Goal: Check status: Check status

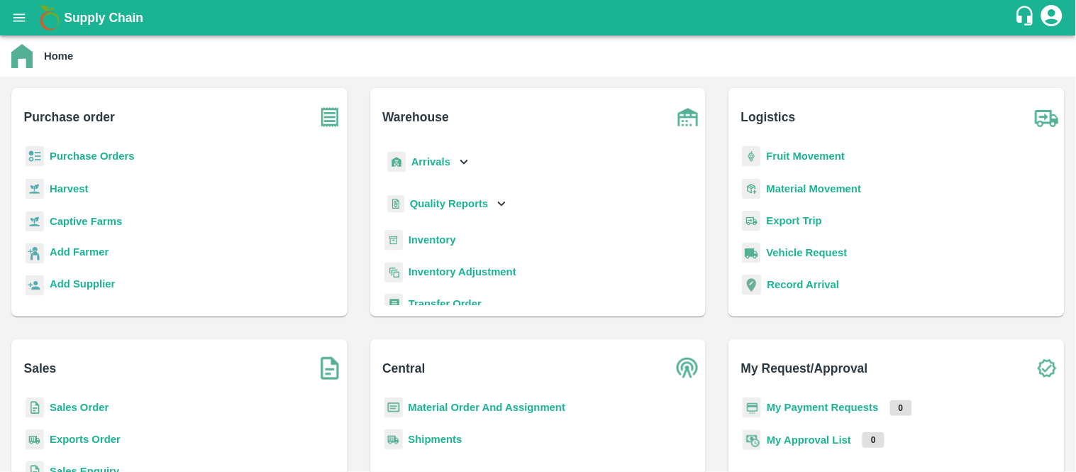
click at [107, 158] on b "Purchase Orders" at bounding box center [92, 155] width 85 height 11
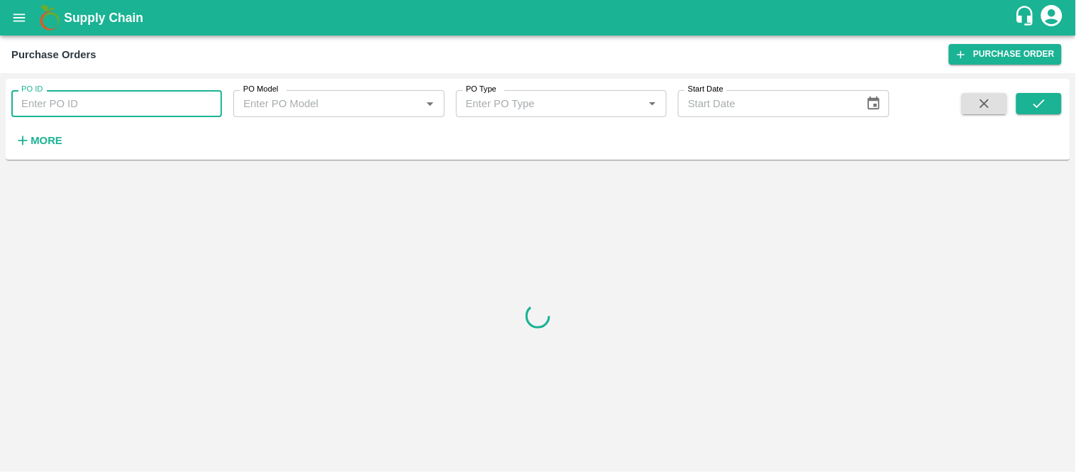
click at [105, 96] on input "PO ID" at bounding box center [116, 103] width 211 height 27
paste input "144408"
click at [1032, 105] on icon "submit" at bounding box center [1040, 104] width 16 height 16
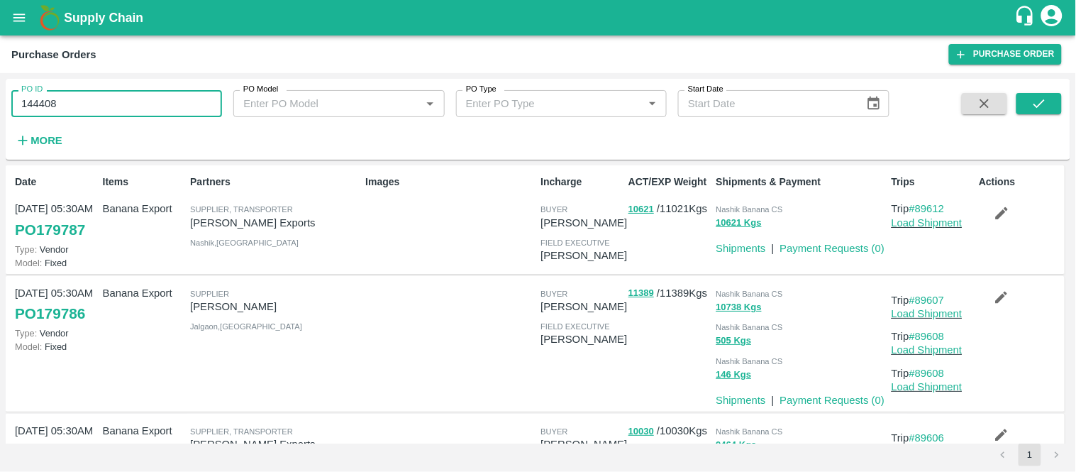
click at [138, 104] on input "144408" at bounding box center [116, 103] width 211 height 27
type input "144408"
click at [1033, 96] on icon "submit" at bounding box center [1040, 104] width 16 height 16
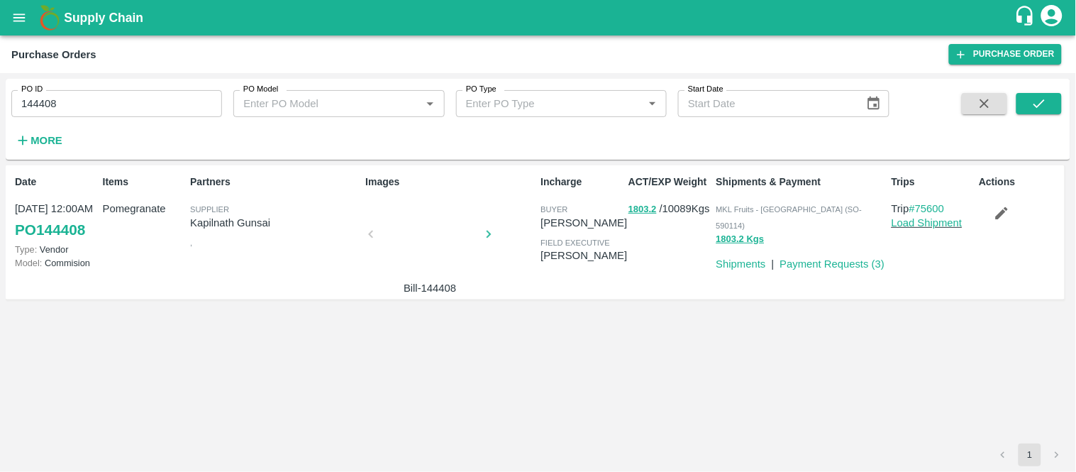
click at [961, 204] on p "Trip #75600" at bounding box center [933, 209] width 82 height 16
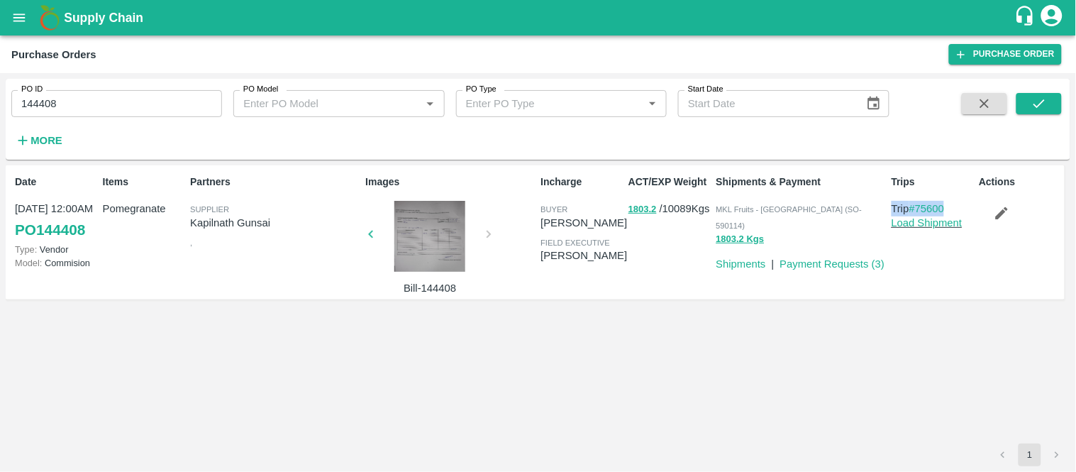
click at [961, 204] on p "Trip #75600" at bounding box center [933, 209] width 82 height 16
click at [739, 258] on link "Shipments" at bounding box center [742, 263] width 50 height 11
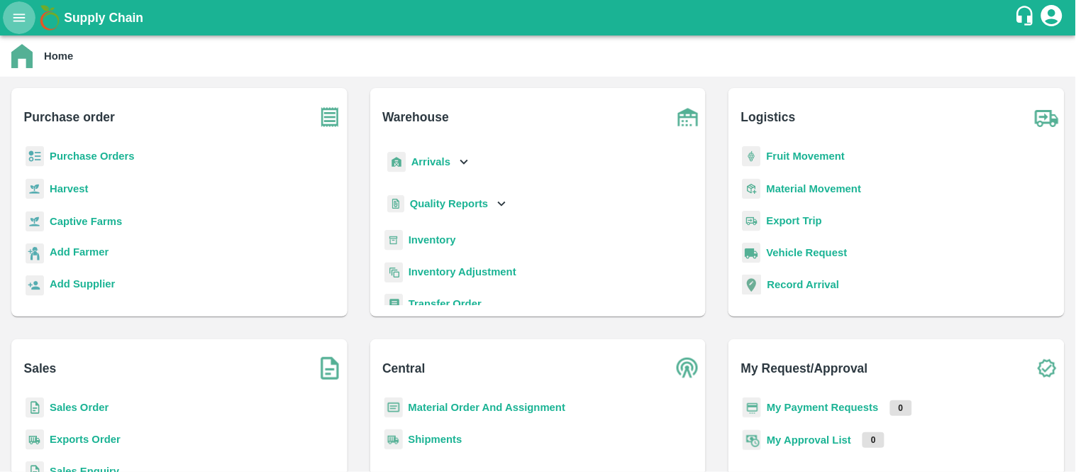
click at [24, 23] on icon "open drawer" at bounding box center [19, 18] width 16 height 16
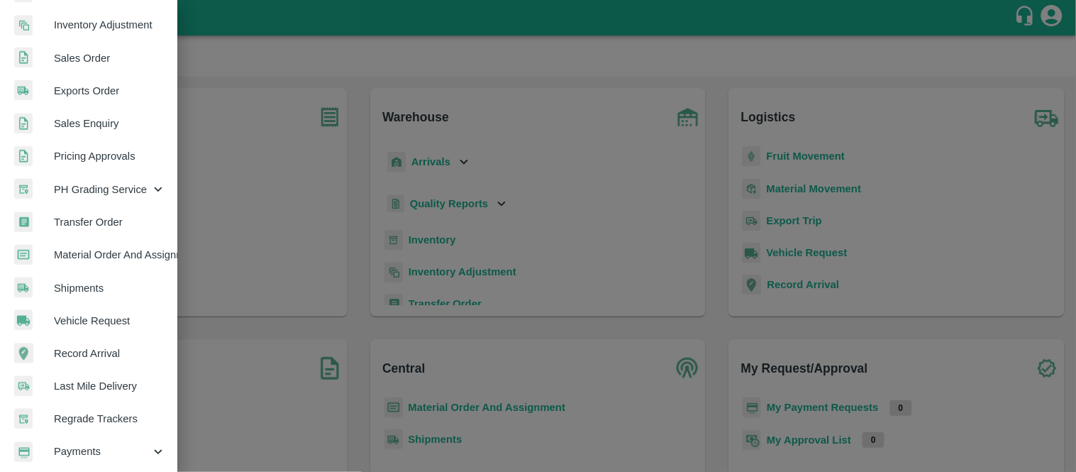
scroll to position [295, 0]
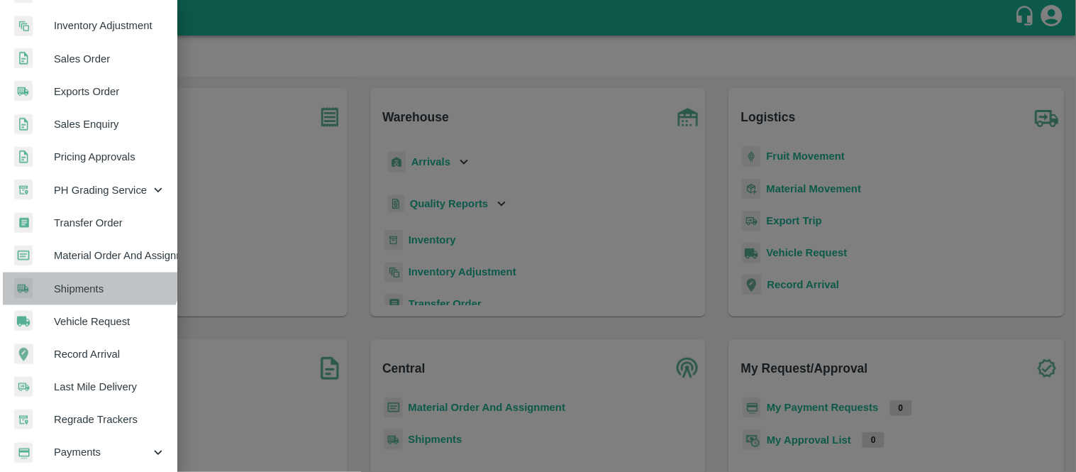
click at [86, 273] on link "Shipments" at bounding box center [88, 288] width 177 height 33
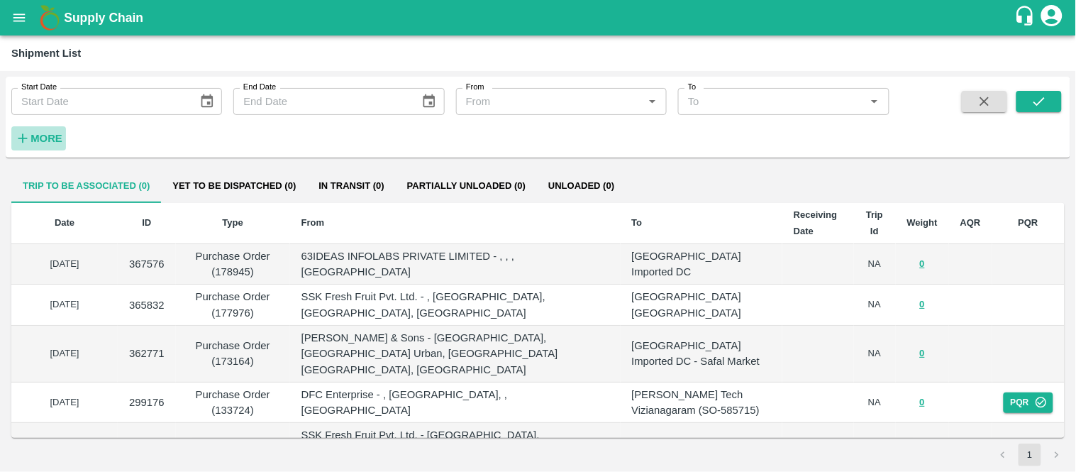
click at [39, 143] on strong "More" at bounding box center [47, 138] width 32 height 11
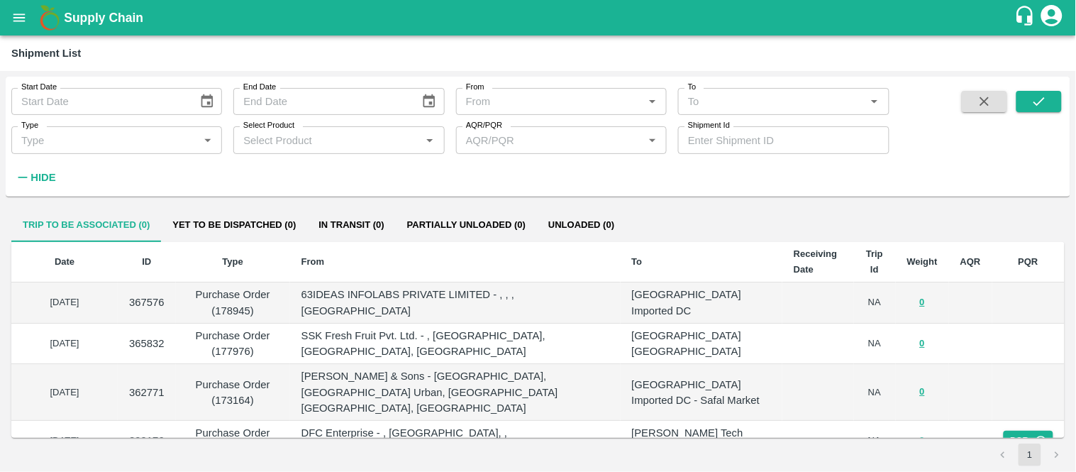
click at [299, 138] on input "Select Product" at bounding box center [327, 140] width 179 height 18
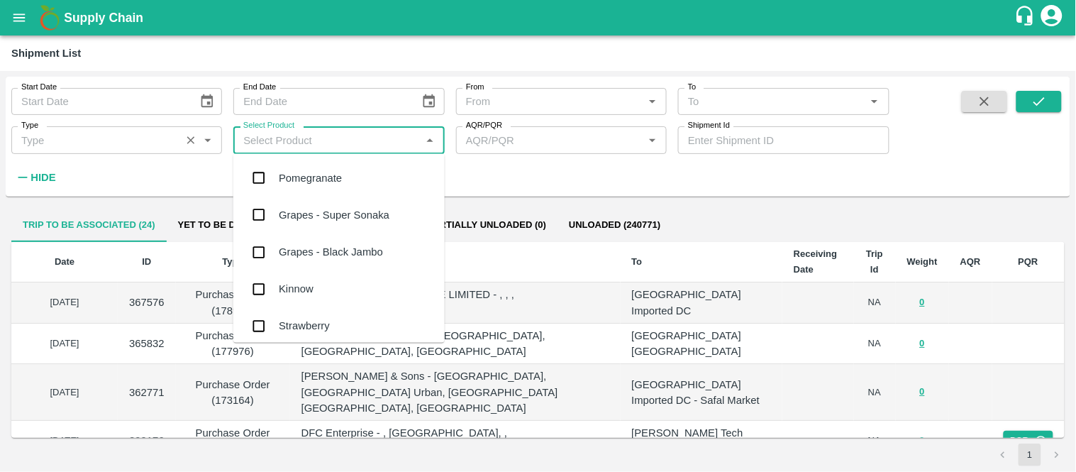
click at [168, 129] on div "Type   *" at bounding box center [116, 139] width 211 height 27
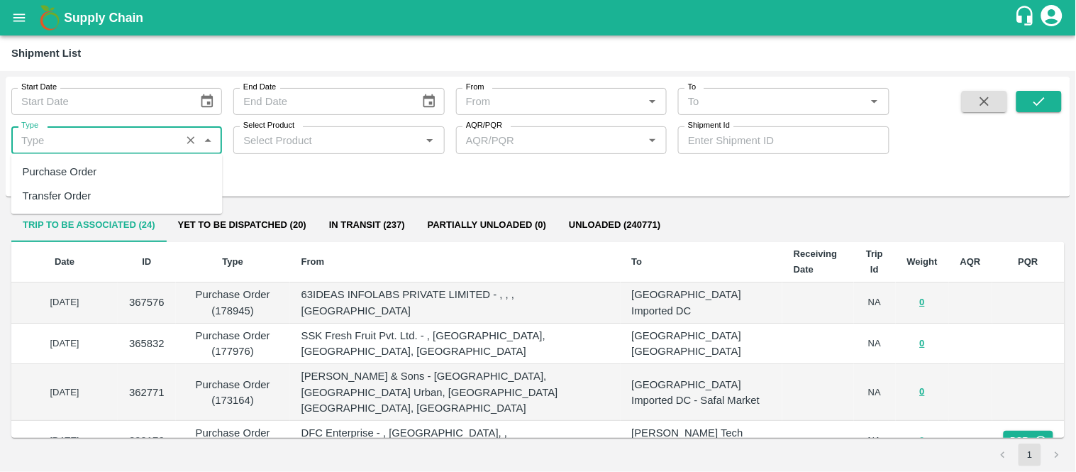
click at [86, 172] on div "Purchase Order" at bounding box center [60, 172] width 75 height 16
type input "Purchase Order"
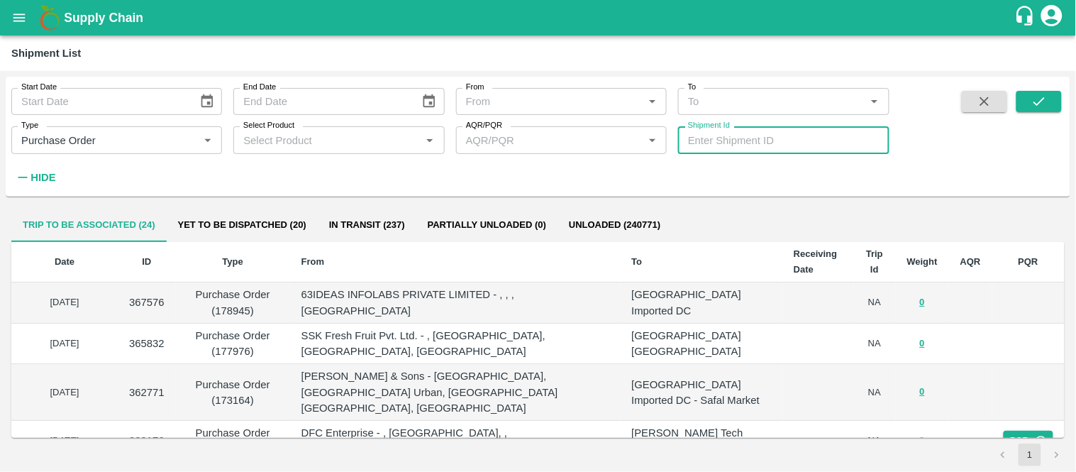
click at [705, 147] on input "Shipment Id" at bounding box center [783, 139] width 211 height 27
click at [1039, 96] on icon "submit" at bounding box center [1040, 102] width 16 height 16
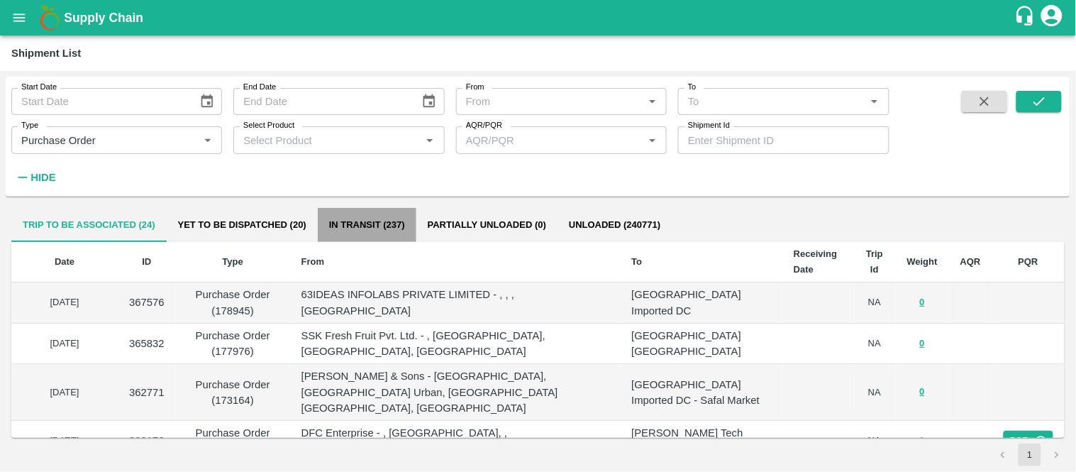
click at [375, 211] on button "In transit (237)" at bounding box center [367, 225] width 99 height 34
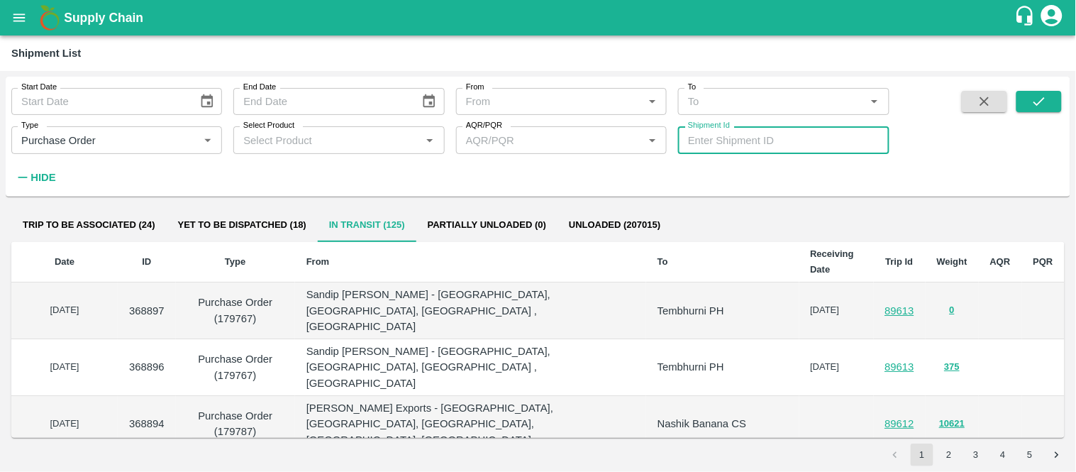
paste input "315273"
click at [753, 151] on input "315273" at bounding box center [783, 139] width 211 height 27
type input "315273"
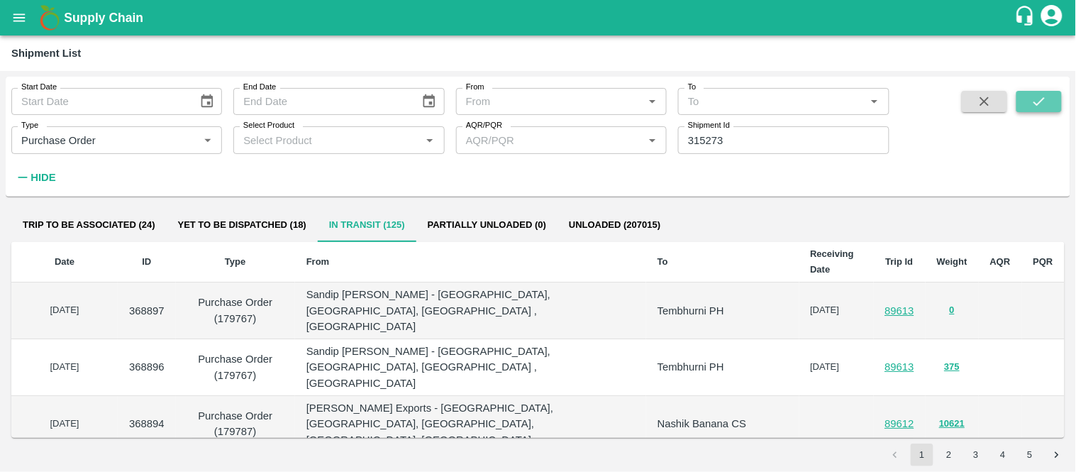
click at [1036, 100] on icon "submit" at bounding box center [1040, 102] width 16 height 16
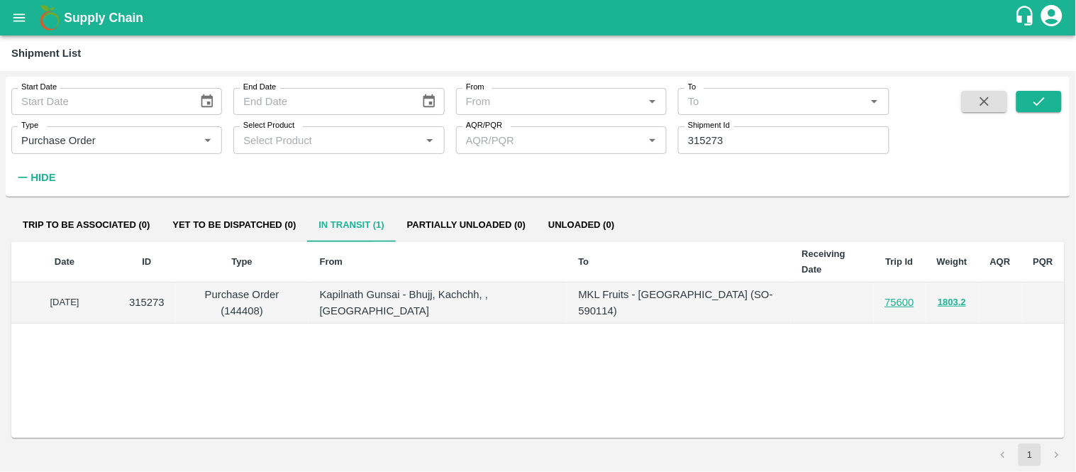
click at [480, 287] on p "Kapilnath Gunsai - Bhujj, Kachchh, , Gujarat" at bounding box center [438, 303] width 236 height 32
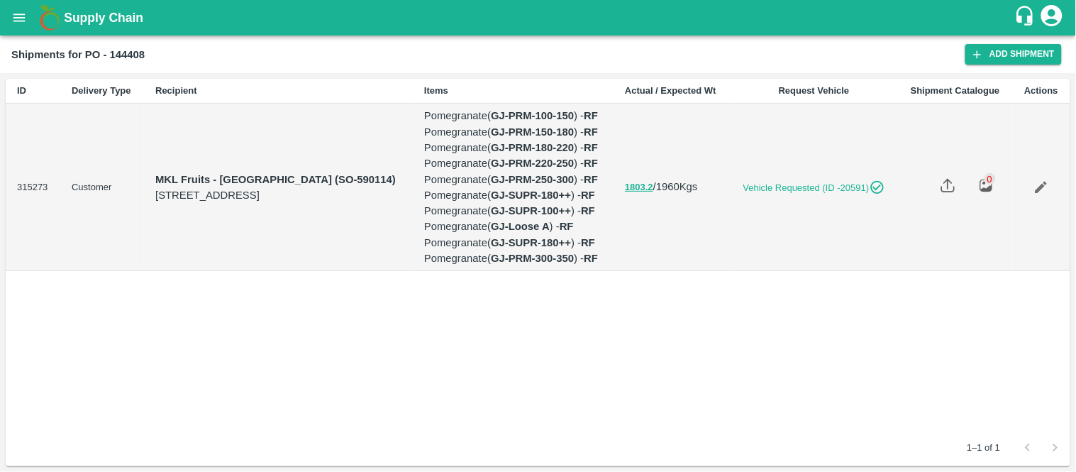
click at [18, 271] on td "315273" at bounding box center [33, 187] width 55 height 167
copy td "315273"
